Goal: Download file/media

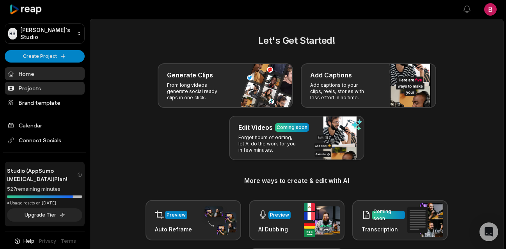
click at [37, 91] on link "Projects" at bounding box center [45, 88] width 80 height 13
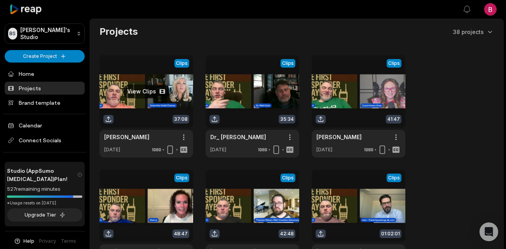
click at [158, 108] on link at bounding box center [146, 106] width 94 height 102
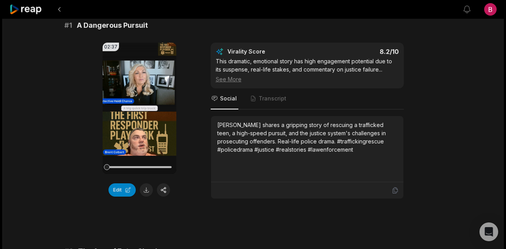
scroll to position [53, 0]
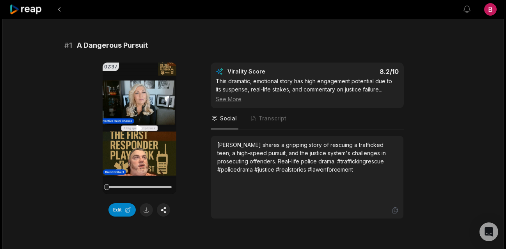
click at [137, 128] on icon at bounding box center [140, 127] width 6 height 7
click at [139, 127] on icon at bounding box center [139, 127] width 9 height 9
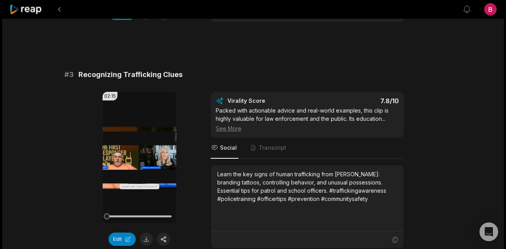
scroll to position [497, 0]
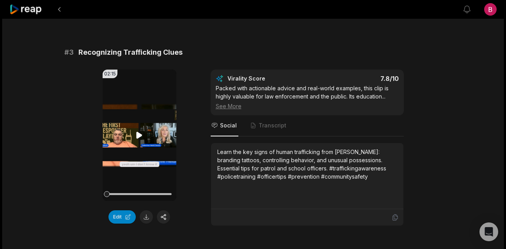
click at [141, 136] on icon at bounding box center [139, 134] width 9 height 9
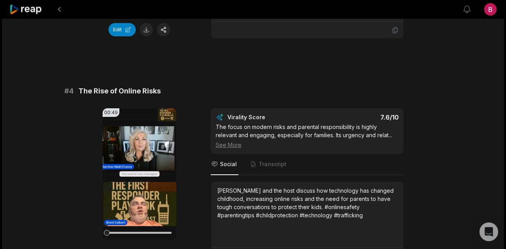
scroll to position [529, 0]
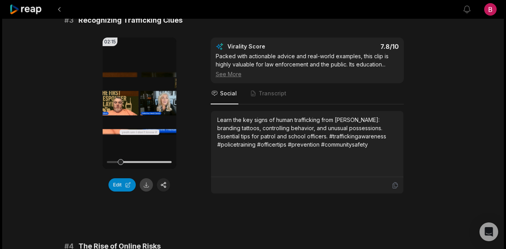
click at [147, 188] on button at bounding box center [146, 184] width 13 height 13
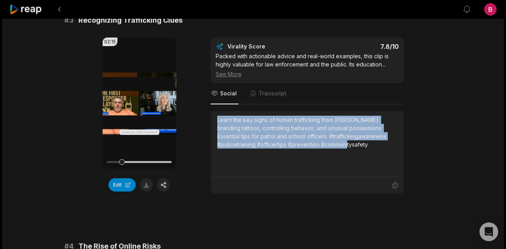
drag, startPoint x: 339, startPoint y: 147, endPoint x: 215, endPoint y: 121, distance: 126.9
click at [215, 121] on div "Learn the key signs of human trafficking from [PERSON_NAME]: branding tattoos, …" at bounding box center [307, 144] width 192 height 66
copy div "Learn the key signs of human trafficking from [PERSON_NAME]: branding tattoos, …"
